Goal: Task Accomplishment & Management: Use online tool/utility

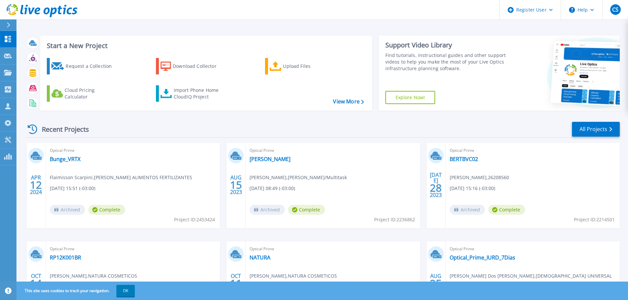
click at [7, 22] on icon at bounding box center [9, 24] width 4 height 5
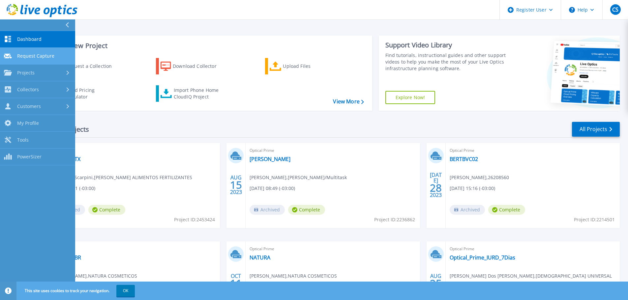
click at [36, 54] on span "Request Capture" at bounding box center [35, 56] width 37 height 6
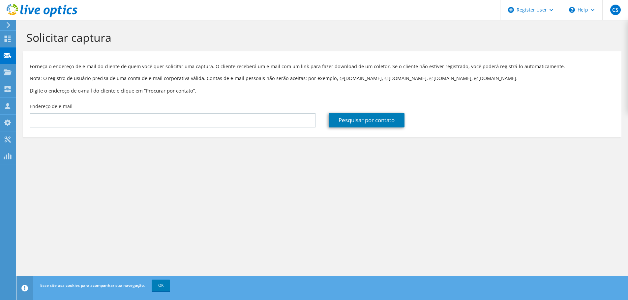
click at [10, 24] on icon at bounding box center [8, 25] width 5 height 6
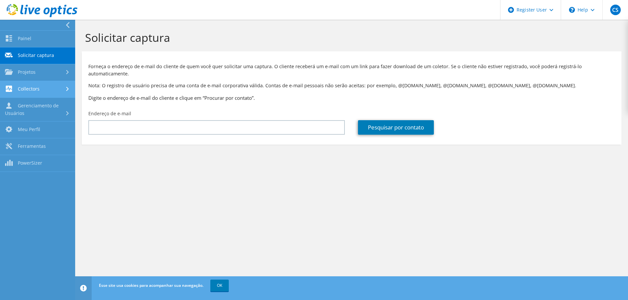
click at [44, 89] on link "Collectors" at bounding box center [37, 89] width 75 height 17
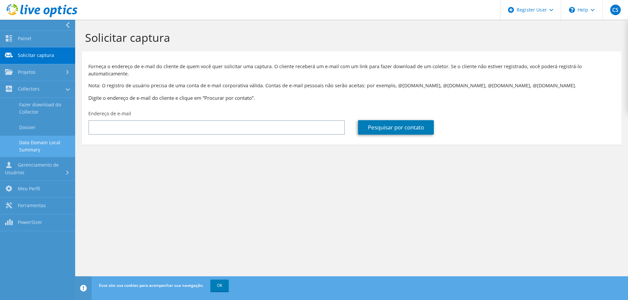
click at [47, 144] on link "Data Domain Local Summary" at bounding box center [37, 146] width 75 height 21
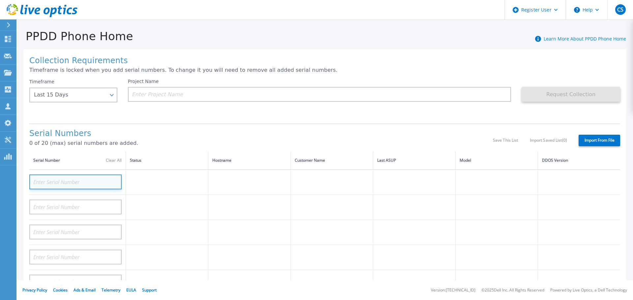
click at [75, 181] on input at bounding box center [75, 182] width 92 height 15
paste input "CKM01225305131"
type input "CKM01225305131"
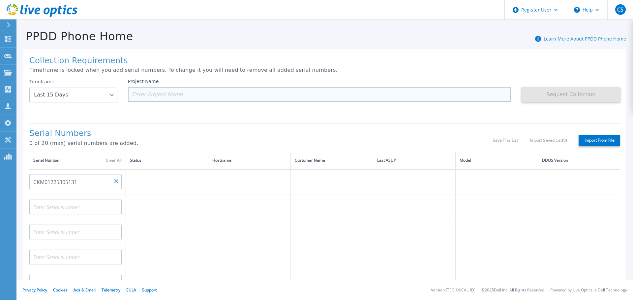
click at [341, 97] on input at bounding box center [319, 94] width 383 height 15
paste input "CKM01225305131"
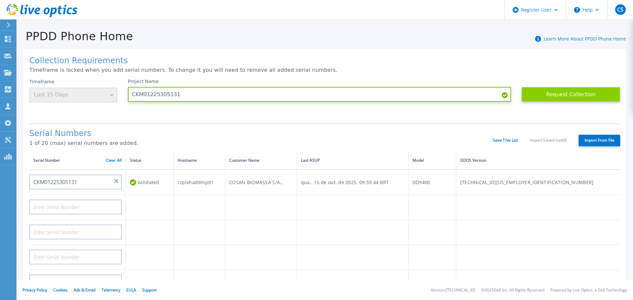
type input "CKM01225305131"
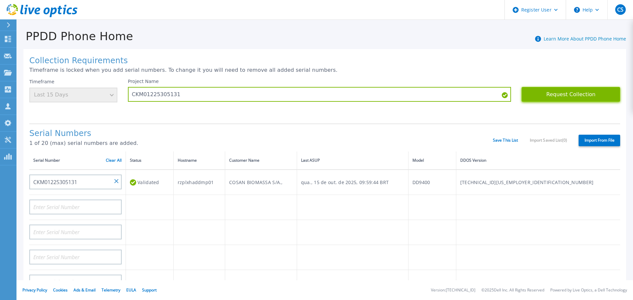
click at [556, 96] on button "Request Collection" at bounding box center [570, 94] width 99 height 15
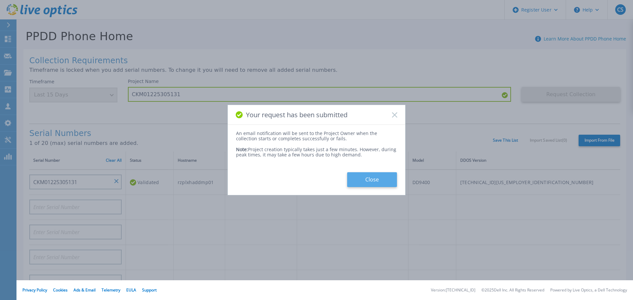
click at [370, 176] on button "Close" at bounding box center [372, 179] width 50 height 15
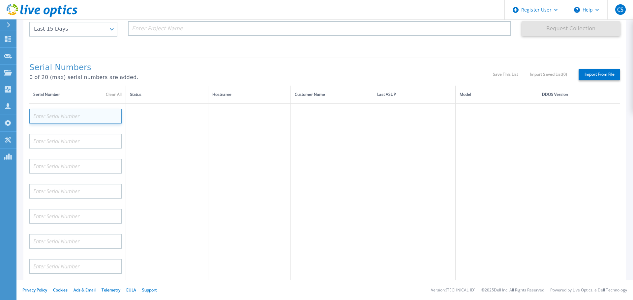
click at [108, 114] on input at bounding box center [75, 116] width 92 height 15
paste input "CKM01225305133"
type input "CKM01225305133"
click at [187, 106] on td at bounding box center [167, 116] width 82 height 25
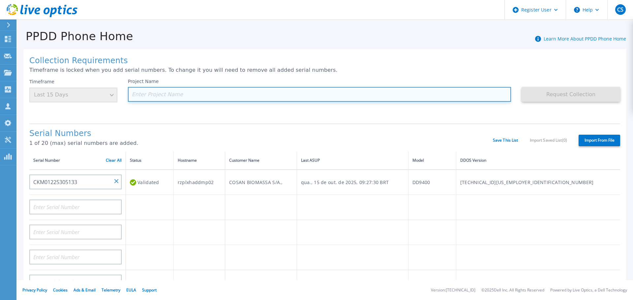
click at [186, 96] on input at bounding box center [319, 94] width 383 height 15
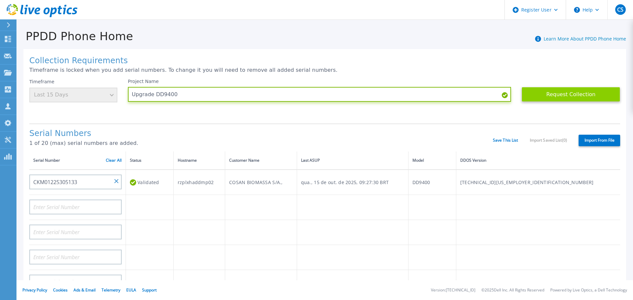
type input "Upgrade DD9400"
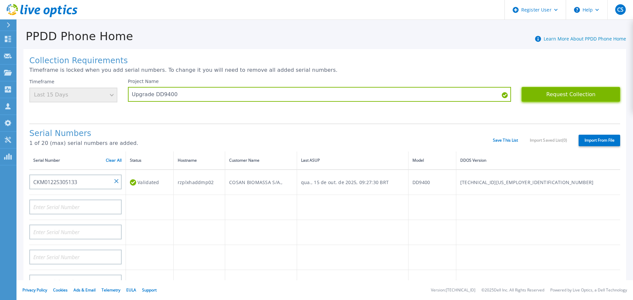
click at [552, 97] on button "Request Collection" at bounding box center [570, 94] width 99 height 15
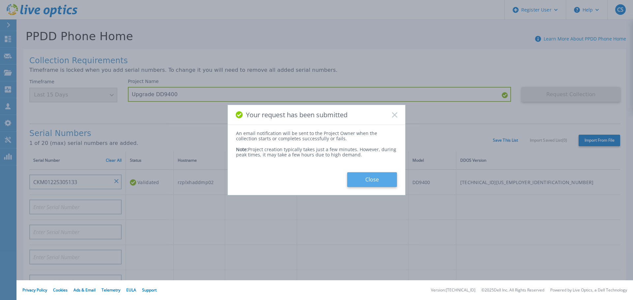
click at [378, 180] on button "Close" at bounding box center [372, 179] width 50 height 15
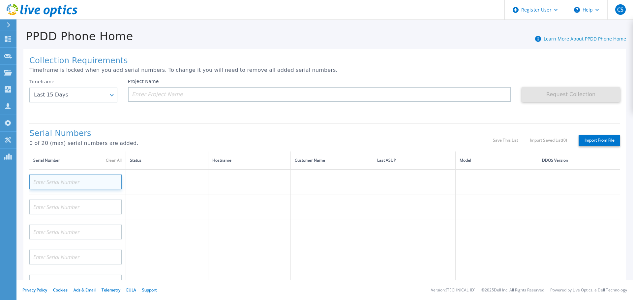
click at [104, 181] on input at bounding box center [75, 182] width 92 height 15
paste input "CKM01225305131"
type input "CKM01225305131"
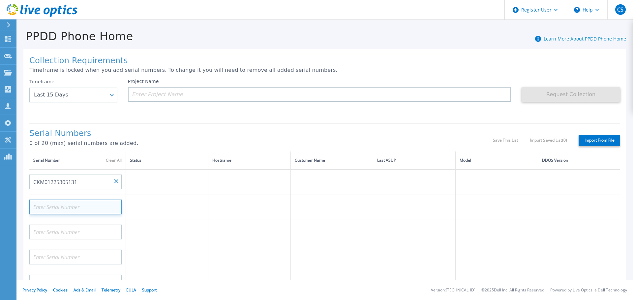
click at [95, 204] on input at bounding box center [75, 207] width 92 height 15
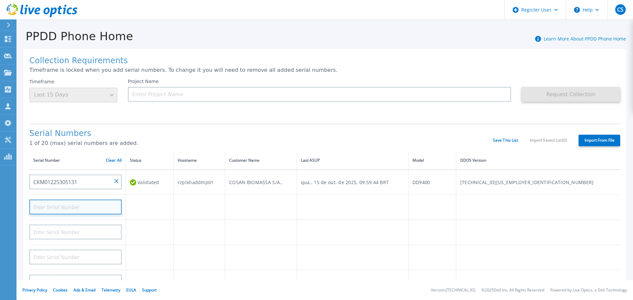
click at [79, 207] on input at bounding box center [75, 207] width 92 height 15
paste input "CKM01225305133"
type input "CKM01225305133"
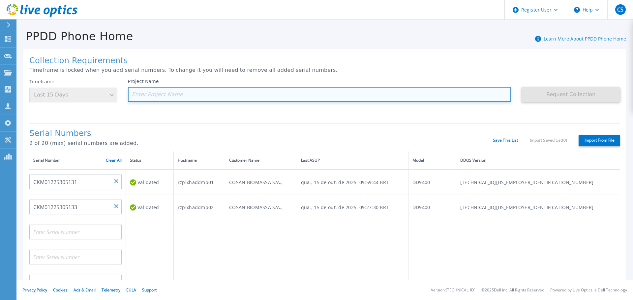
click at [170, 95] on input at bounding box center [319, 94] width 383 height 15
click at [171, 92] on input at bounding box center [319, 94] width 383 height 15
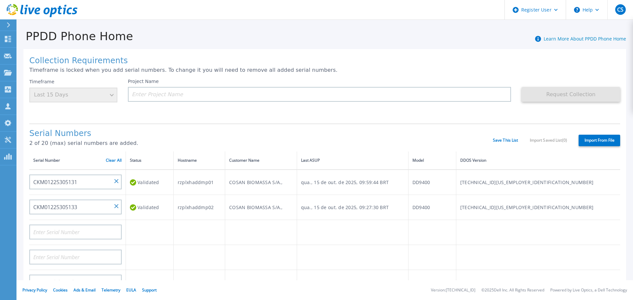
click at [112, 99] on div "Timeframe Last 15 Days" at bounding box center [73, 91] width 88 height 24
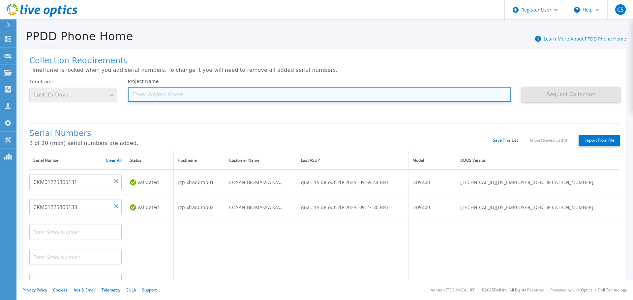
click at [156, 92] on input at bounding box center [319, 94] width 383 height 15
click at [212, 97] on input at bounding box center [319, 94] width 383 height 15
paste input "Upgrade [PERSON_NAME]"
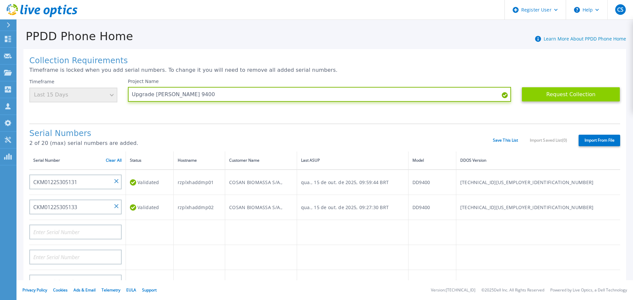
type input "Upgrade [PERSON_NAME] 9400"
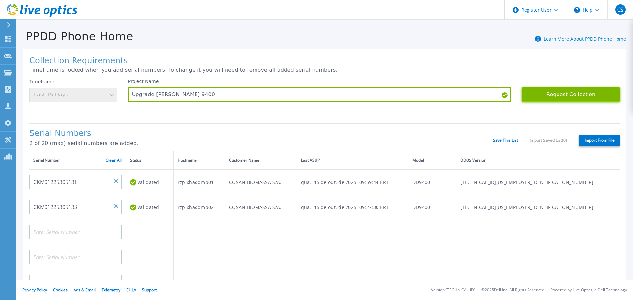
click at [541, 96] on button "Request Collection" at bounding box center [570, 94] width 99 height 15
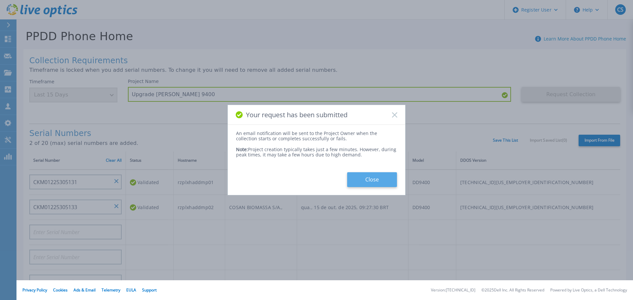
click at [366, 181] on button "Close" at bounding box center [372, 179] width 50 height 15
